Goal: Navigation & Orientation: Go to known website

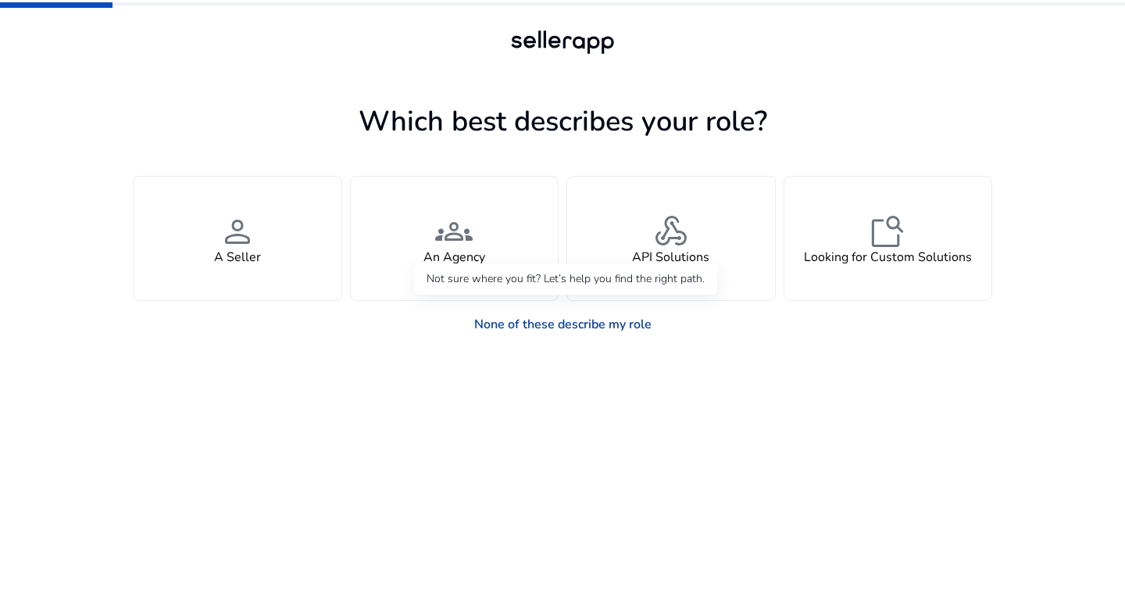
click at [555, 333] on link "None of these describe my role" at bounding box center [563, 324] width 202 height 31
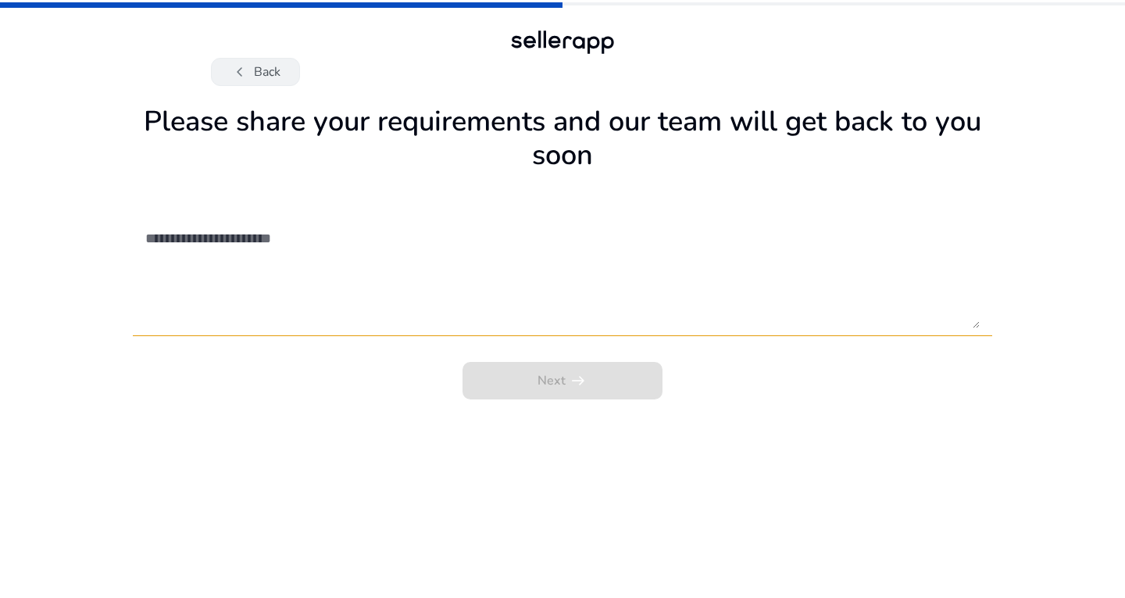
click at [244, 77] on span "chevron_left" at bounding box center [239, 71] width 19 height 19
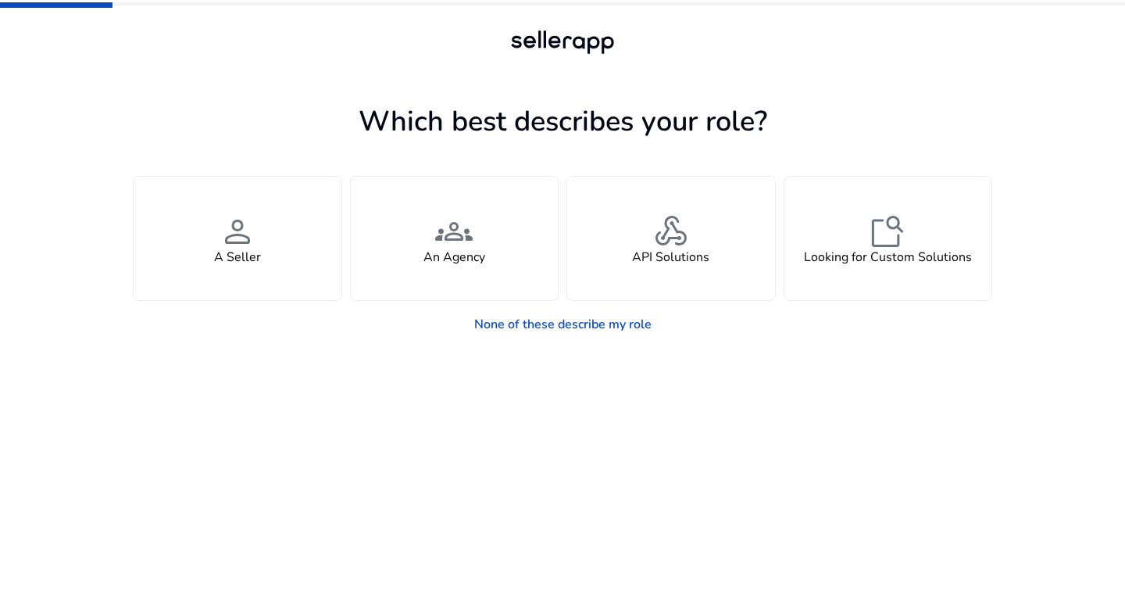
drag, startPoint x: 1054, startPoint y: 2, endPoint x: 819, endPoint y: 52, distance: 239.4
click at [819, 52] on div at bounding box center [562, 56] width 703 height 59
